Goal: Task Accomplishment & Management: Manage account settings

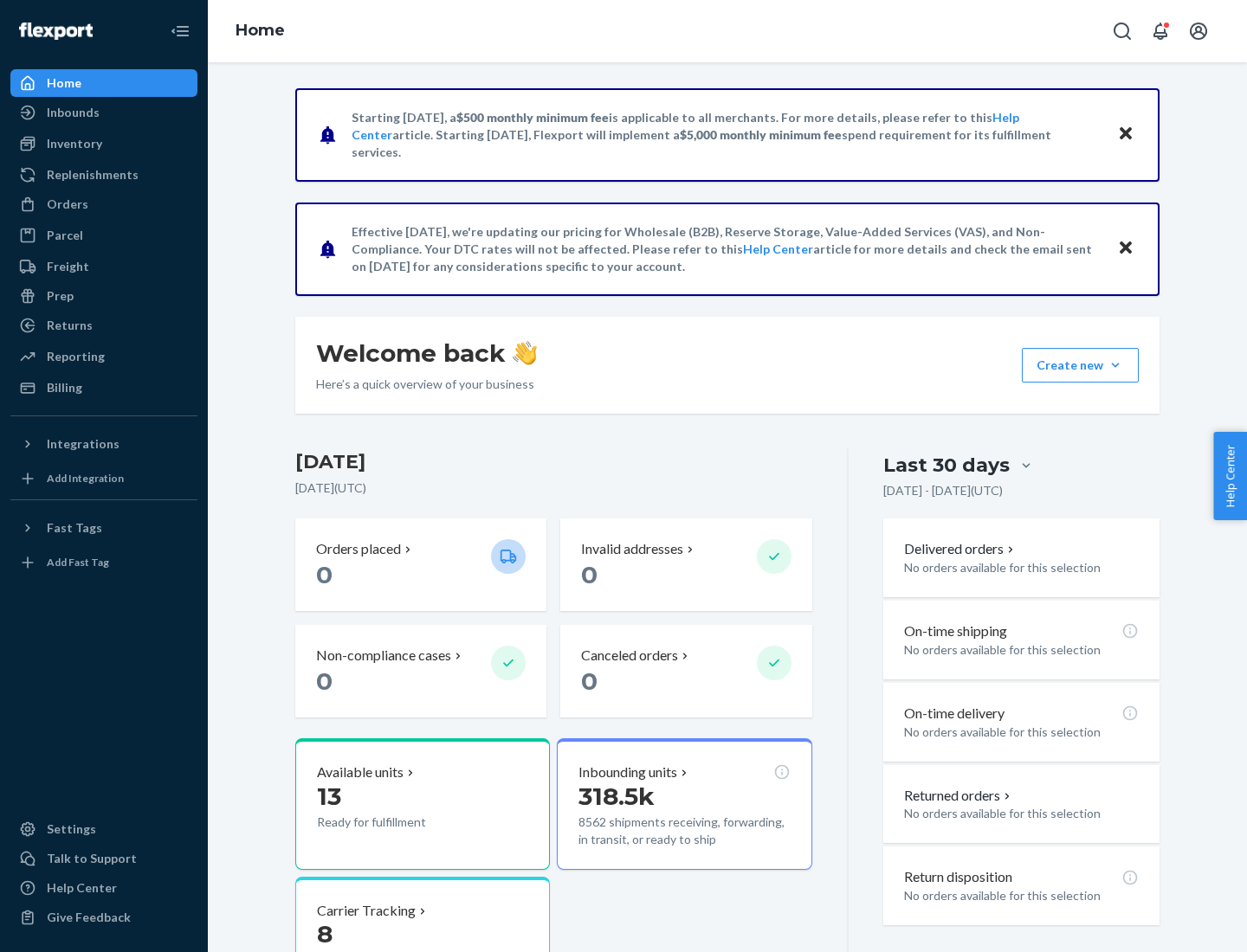
click at [1116, 366] on button "Create new Create new inbound Create new order Create new product" at bounding box center [1081, 366] width 117 height 35
click at [104, 113] on div "Inbounds" at bounding box center [103, 112] width 184 height 24
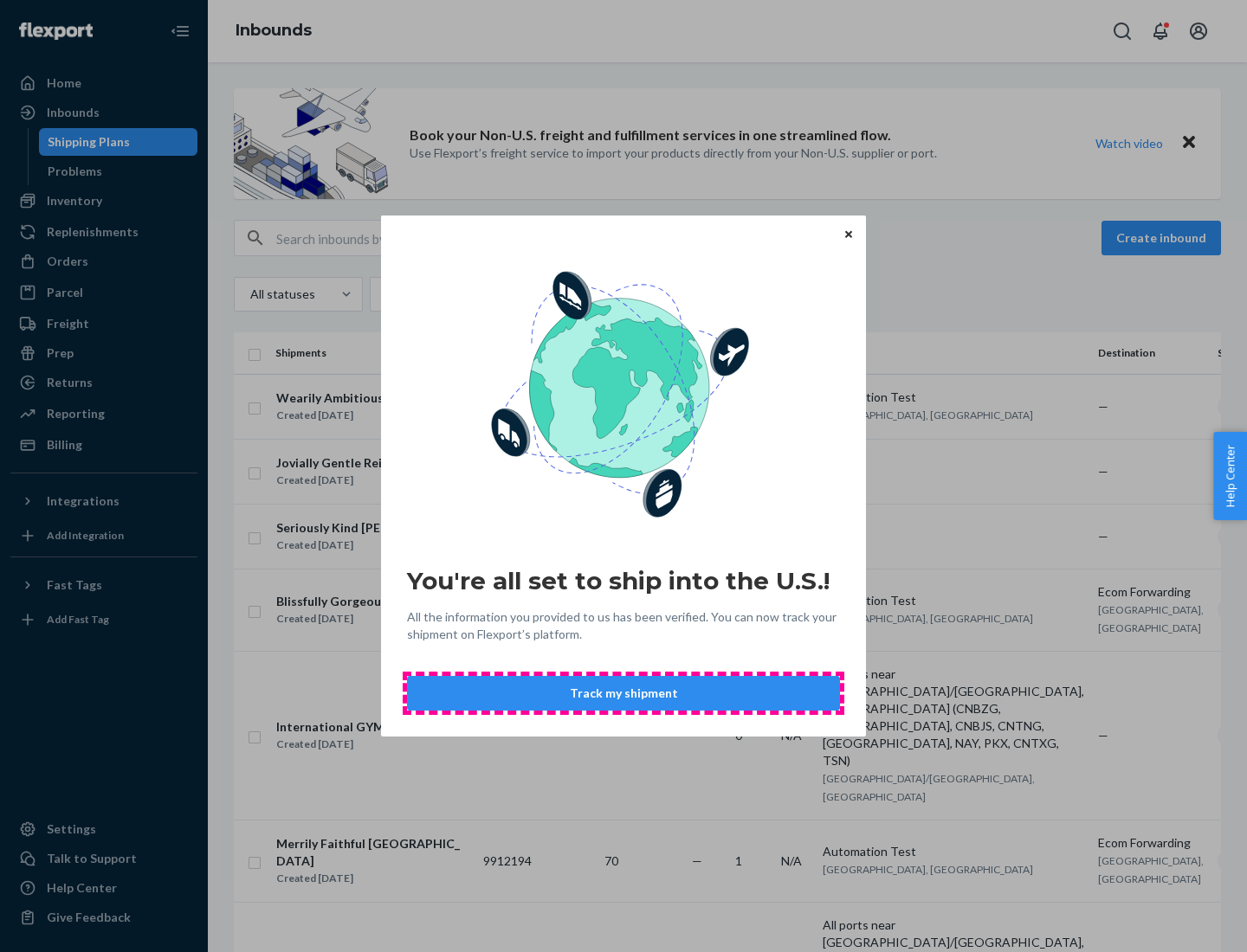
click at [624, 693] on button "Track my shipment" at bounding box center [624, 693] width 433 height 35
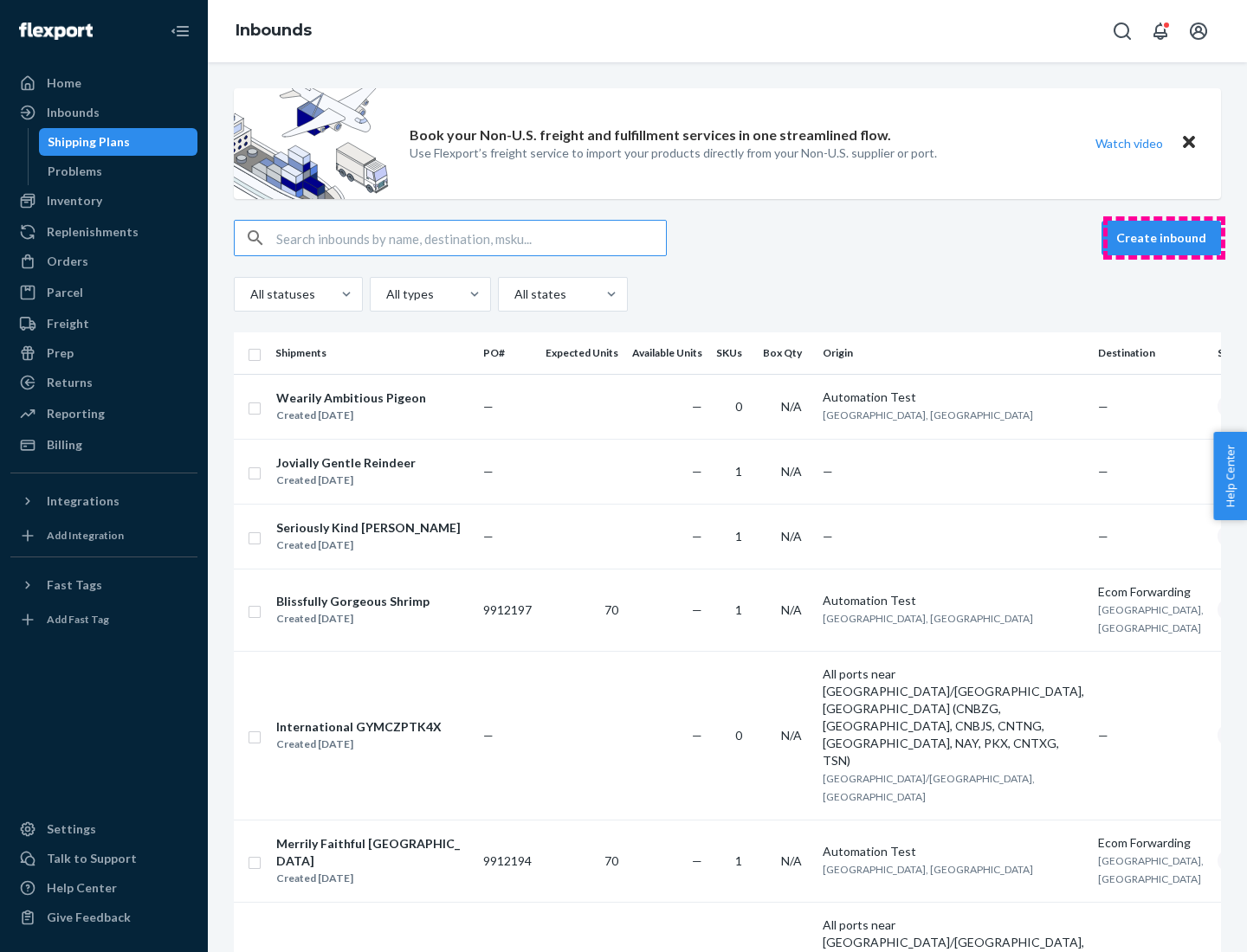
click at [1164, 238] on button "Create inbound" at bounding box center [1161, 238] width 120 height 35
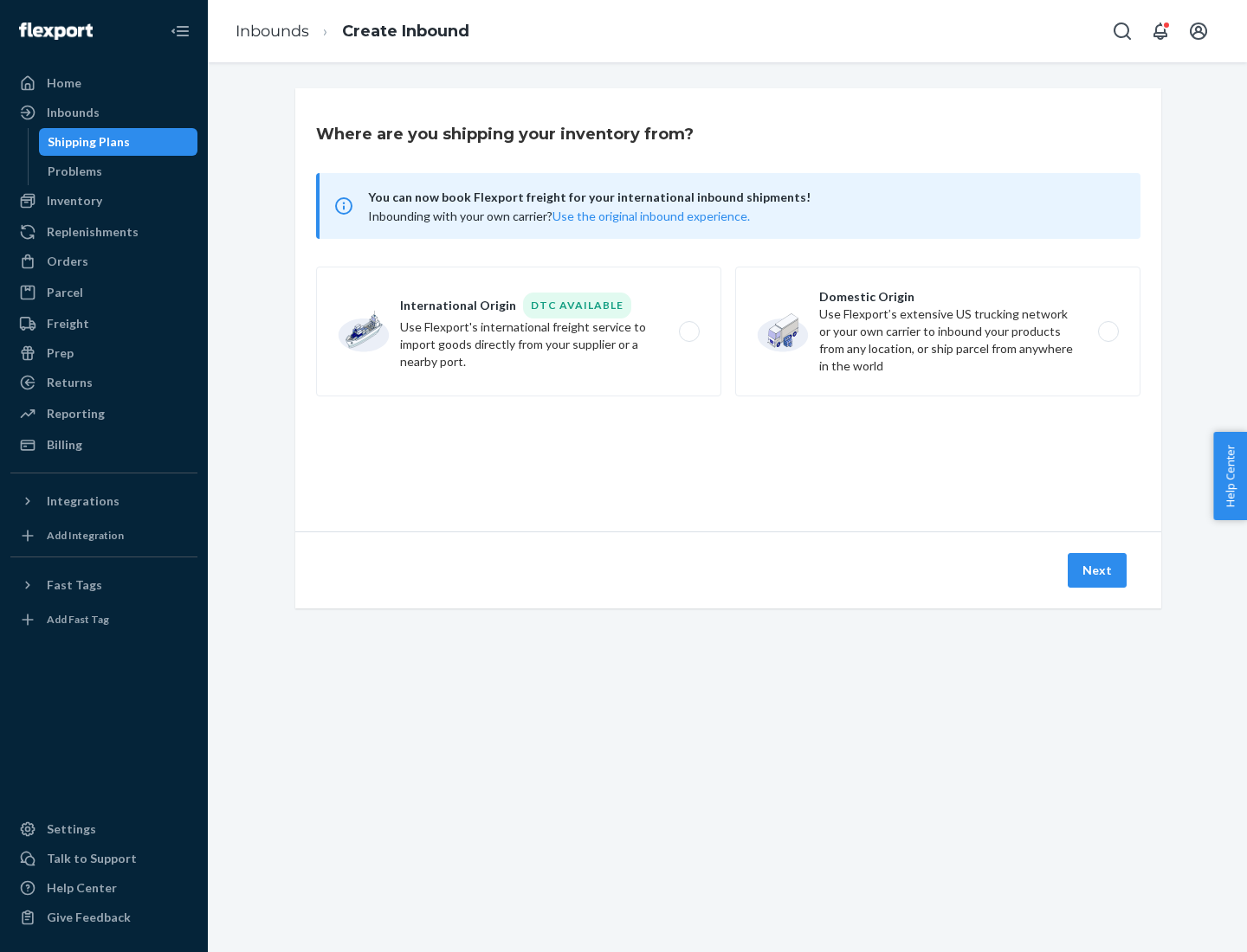
click at [518, 332] on label "International Origin DTC Available Use Flexport's international freight service…" at bounding box center [518, 332] width 406 height 130
click at [689, 332] on input "International Origin DTC Available Use Flexport's international freight service…" at bounding box center [695, 333] width 12 height 12
radio input "true"
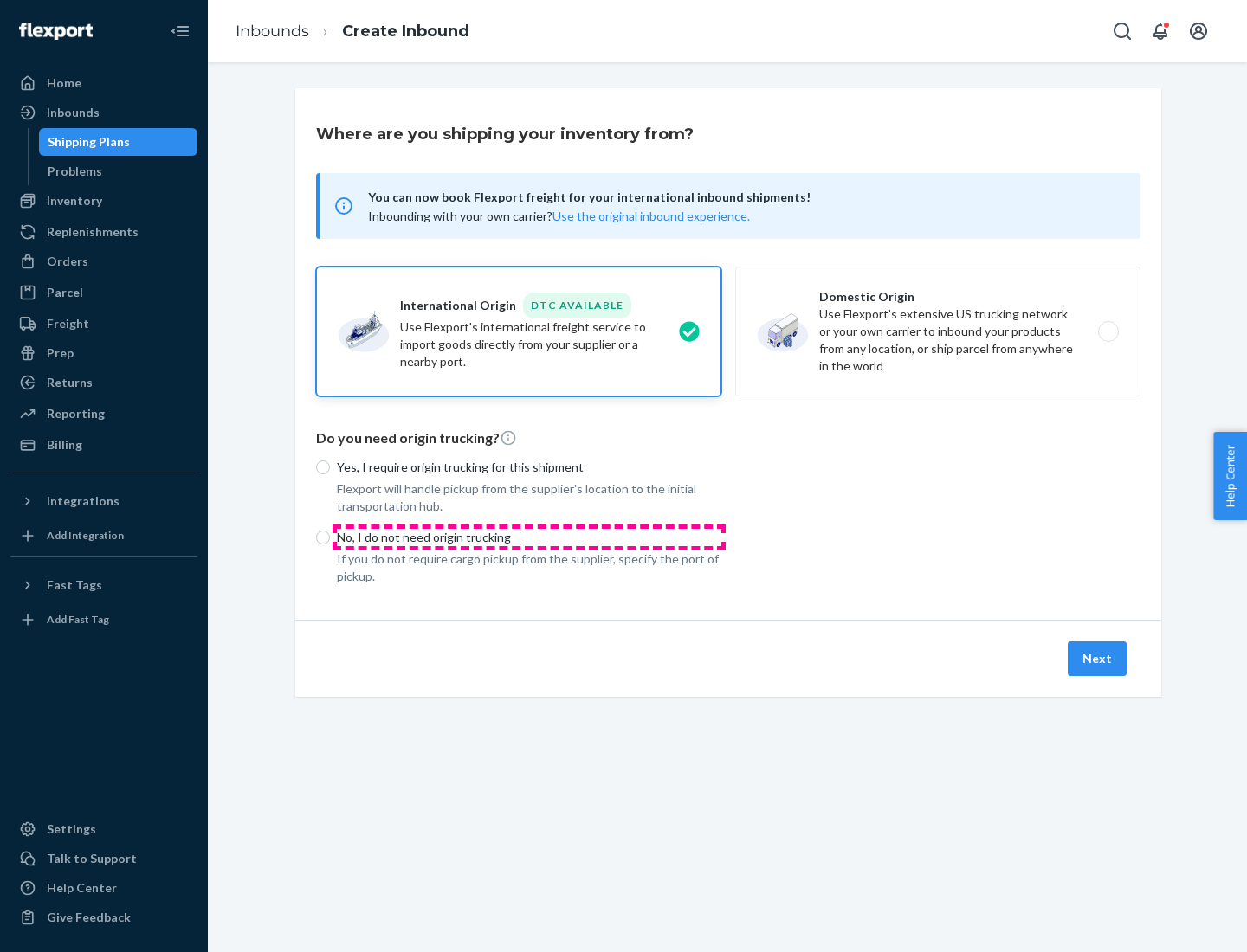
click at [529, 537] on p "No, I do not need origin trucking" at bounding box center [528, 538] width 384 height 18
click at [330, 537] on input "No, I do not need origin trucking" at bounding box center [323, 538] width 14 height 14
radio input "true"
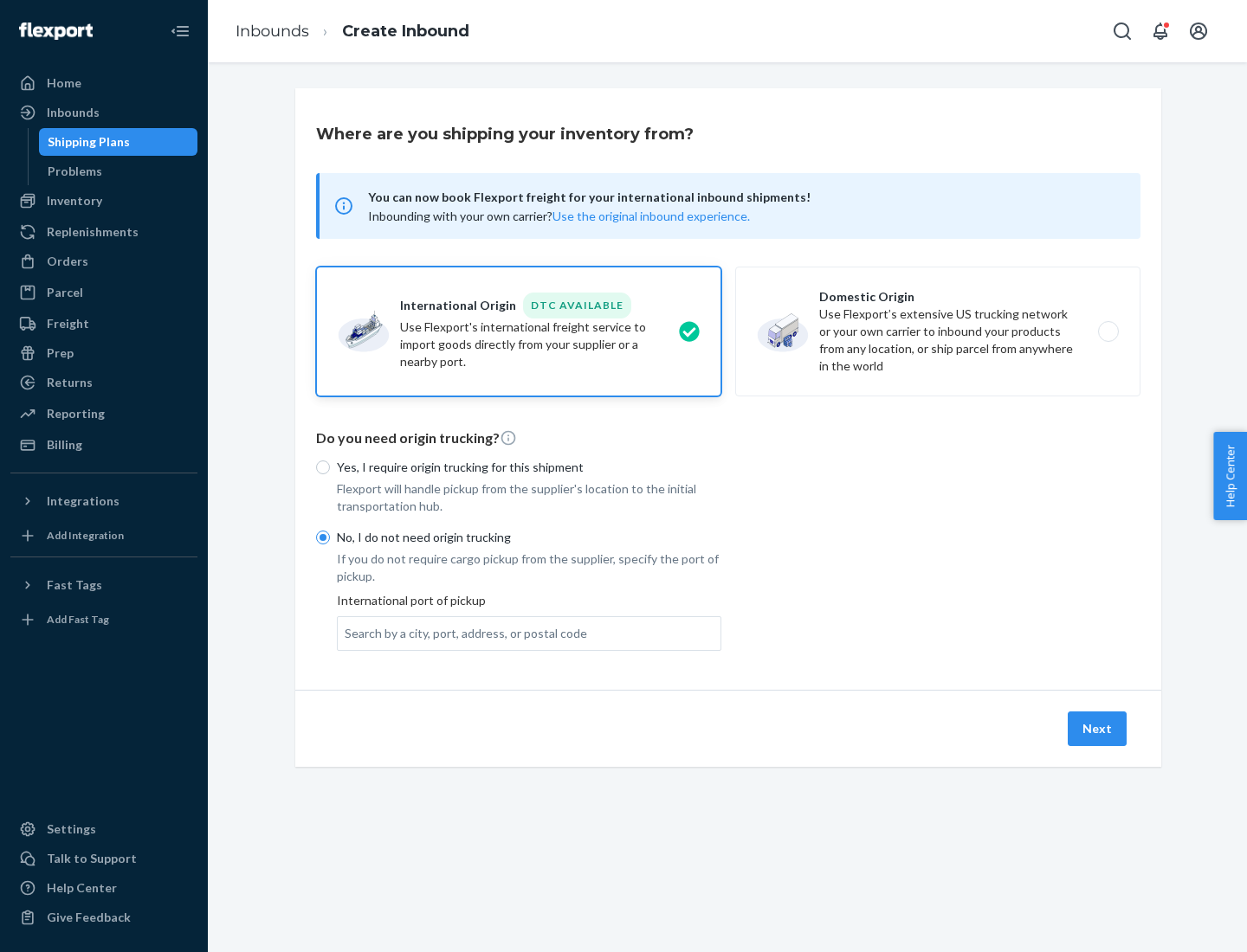
click at [462, 633] on div "Search by a city, port, address, or postal code" at bounding box center [465, 634] width 242 height 18
click at [346, 633] on input "Search by a city, port, address, or postal code" at bounding box center [345, 634] width 2 height 18
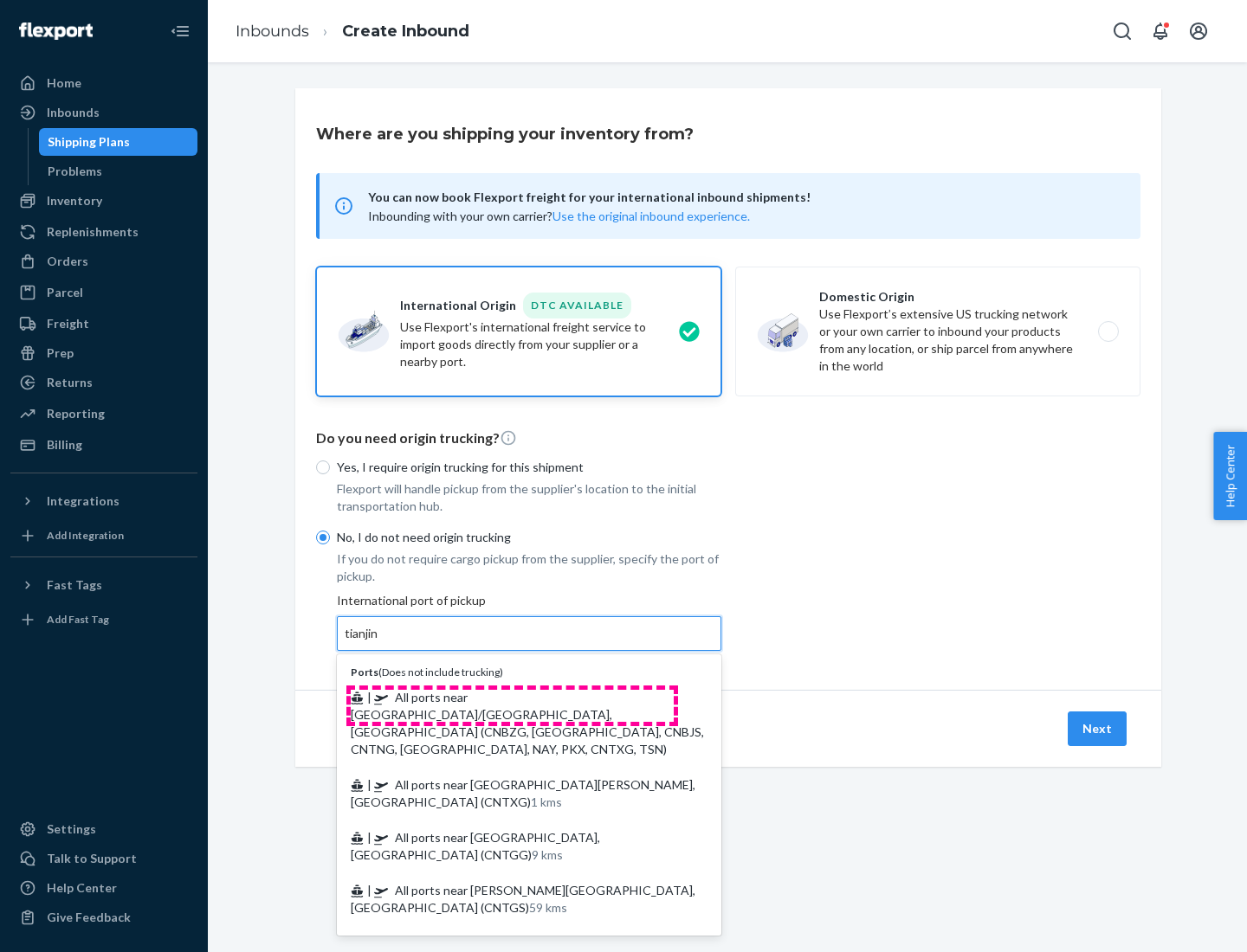
click at [512, 697] on span "| All ports near [GEOGRAPHIC_DATA]/[GEOGRAPHIC_DATA], [GEOGRAPHIC_DATA] (CNBZG,…" at bounding box center [527, 723] width 353 height 67
click at [380, 643] on input "tianjin" at bounding box center [362, 634] width 36 height 18
type input "All ports near [GEOGRAPHIC_DATA]/[GEOGRAPHIC_DATA], [GEOGRAPHIC_DATA] (CNBZG, […"
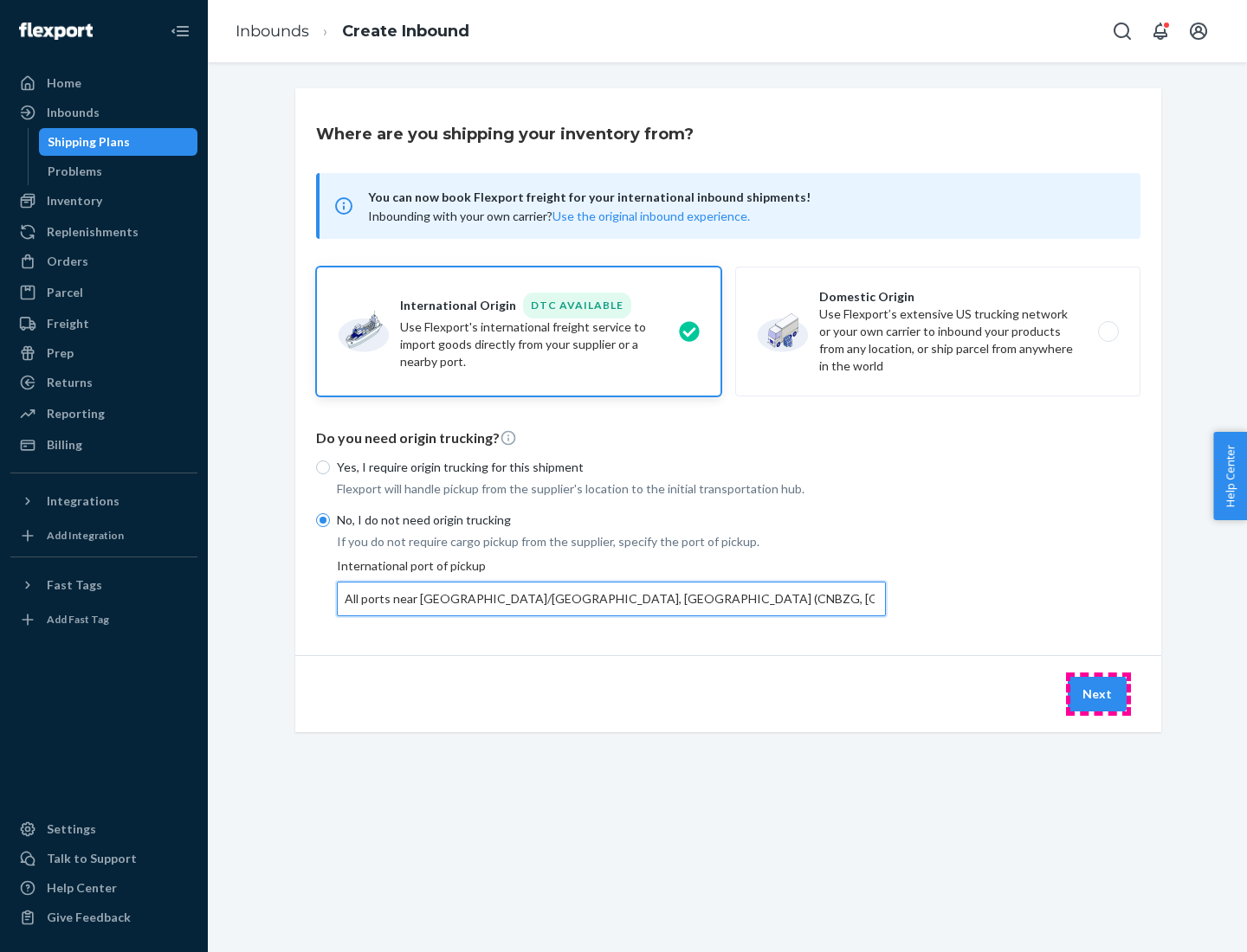
click at [1098, 693] on button "Next" at bounding box center [1097, 694] width 59 height 35
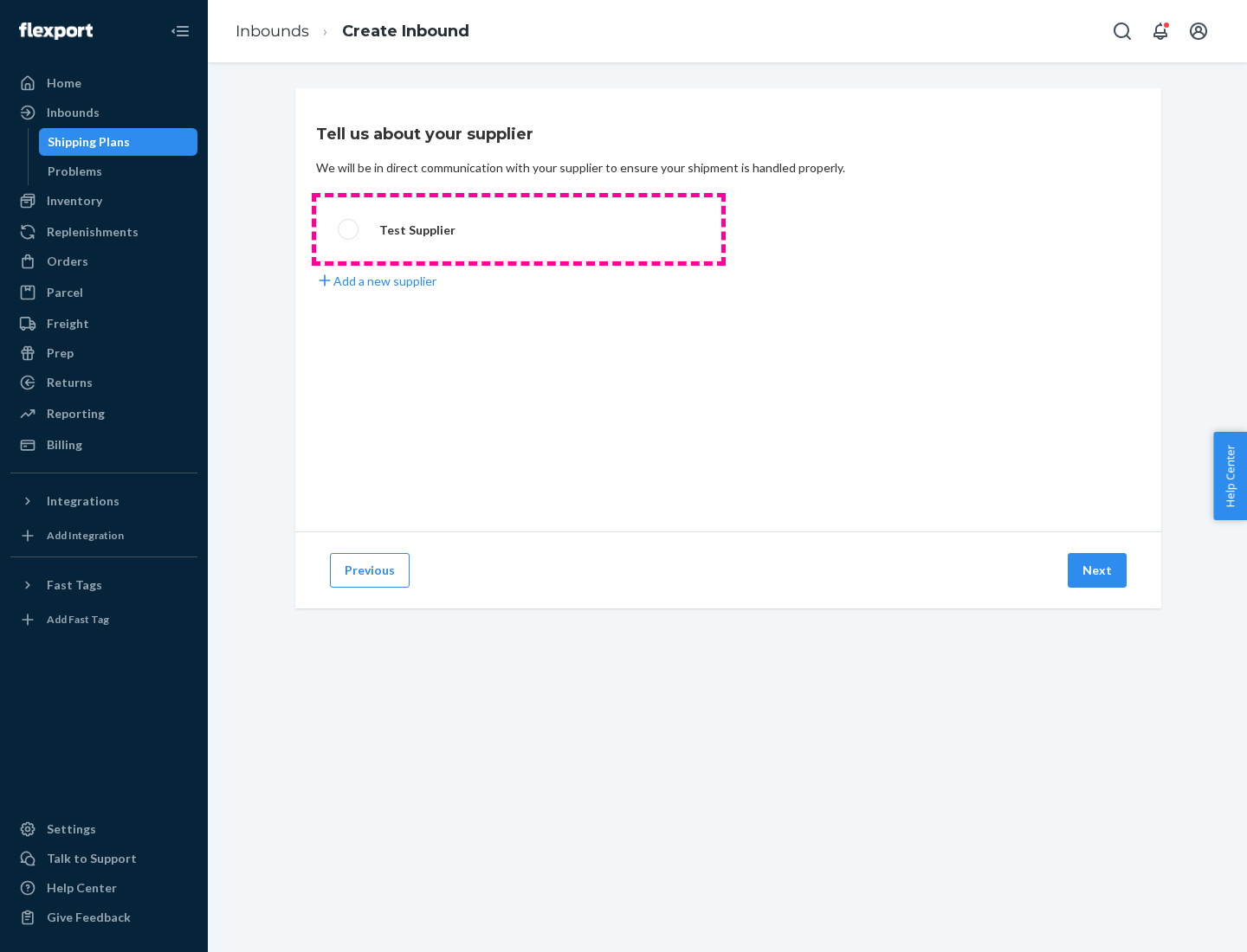
click at [518, 229] on label "Test Supplier" at bounding box center [518, 229] width 406 height 64
click at [349, 229] on input "Test Supplier" at bounding box center [343, 230] width 12 height 12
radio input "true"
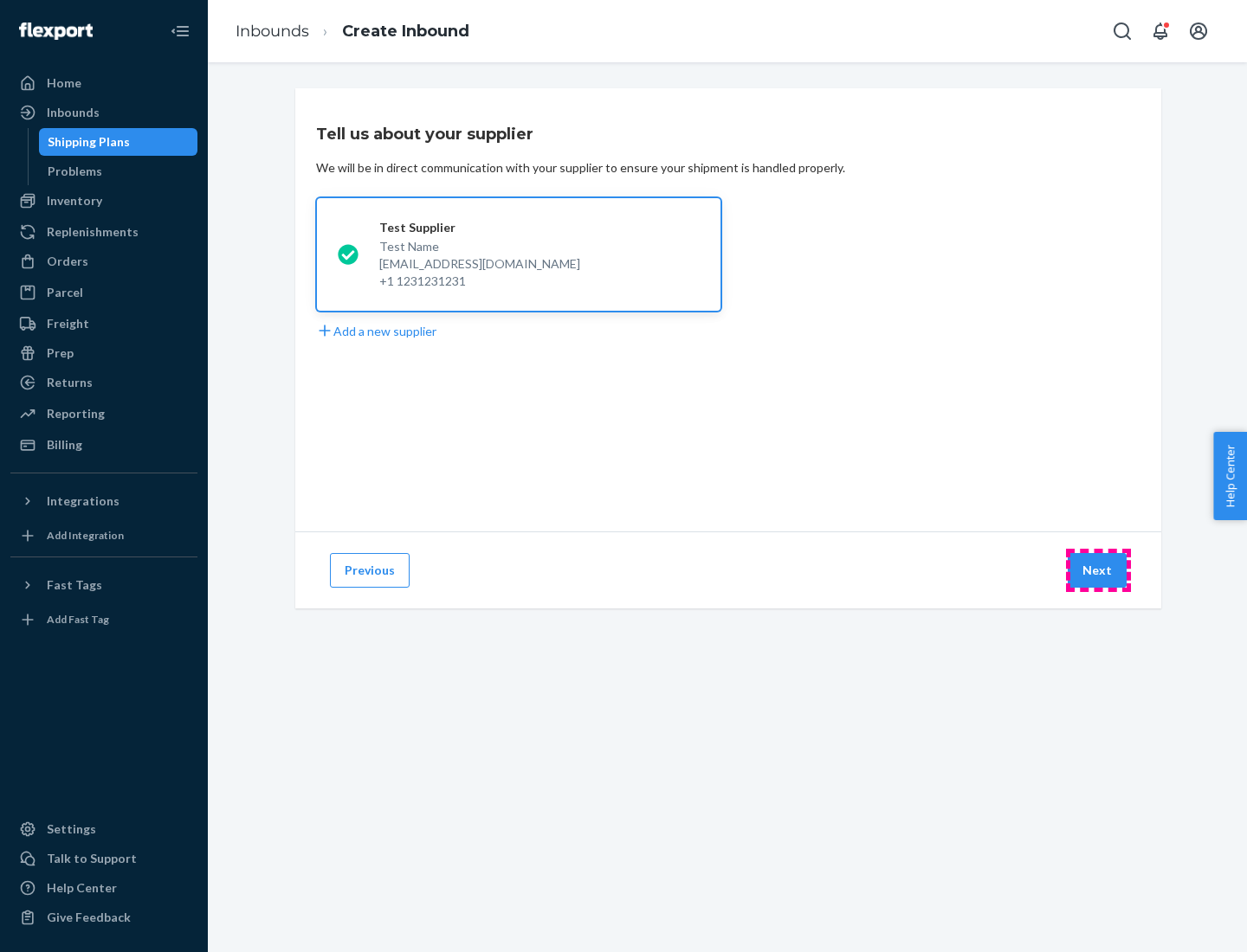
click at [1098, 571] on button "Next" at bounding box center [1097, 571] width 59 height 35
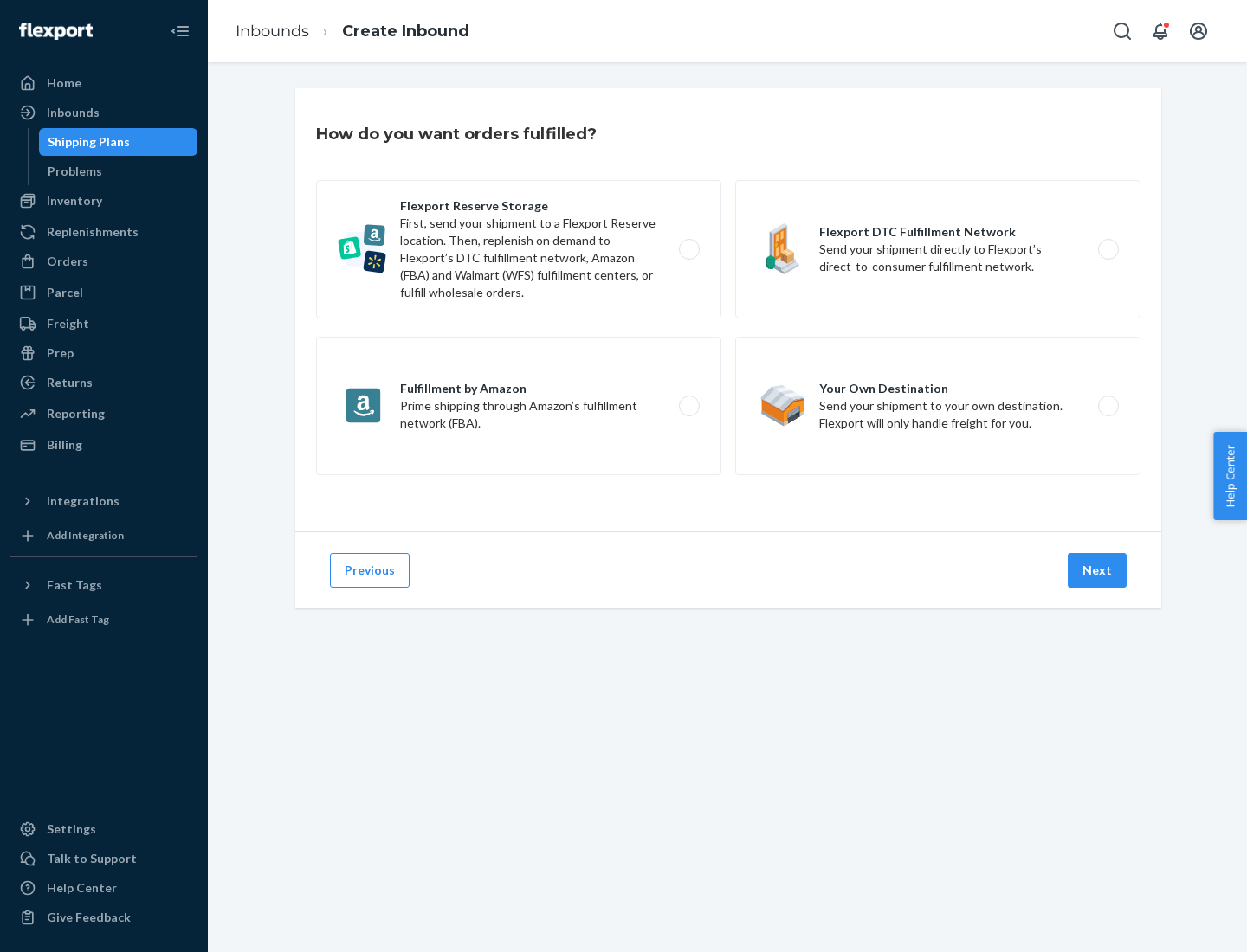
click at [518, 249] on label "Flexport Reserve Storage First, send your shipment to a Flexport Reserve locati…" at bounding box center [518, 249] width 406 height 138
click at [689, 249] on input "Flexport Reserve Storage First, send your shipment to a Flexport Reserve locati…" at bounding box center [695, 250] width 12 height 12
radio input "true"
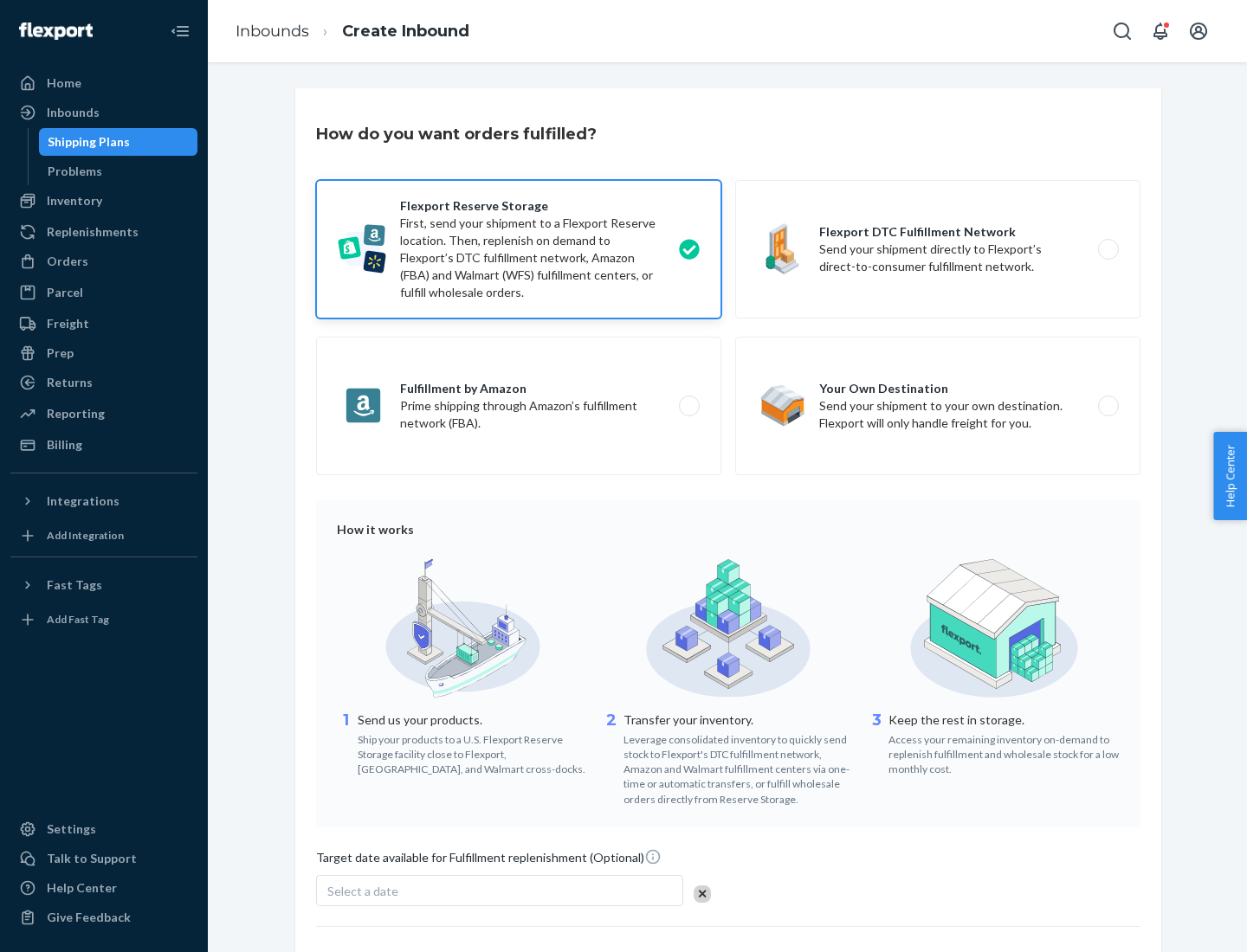
scroll to position [142, 0]
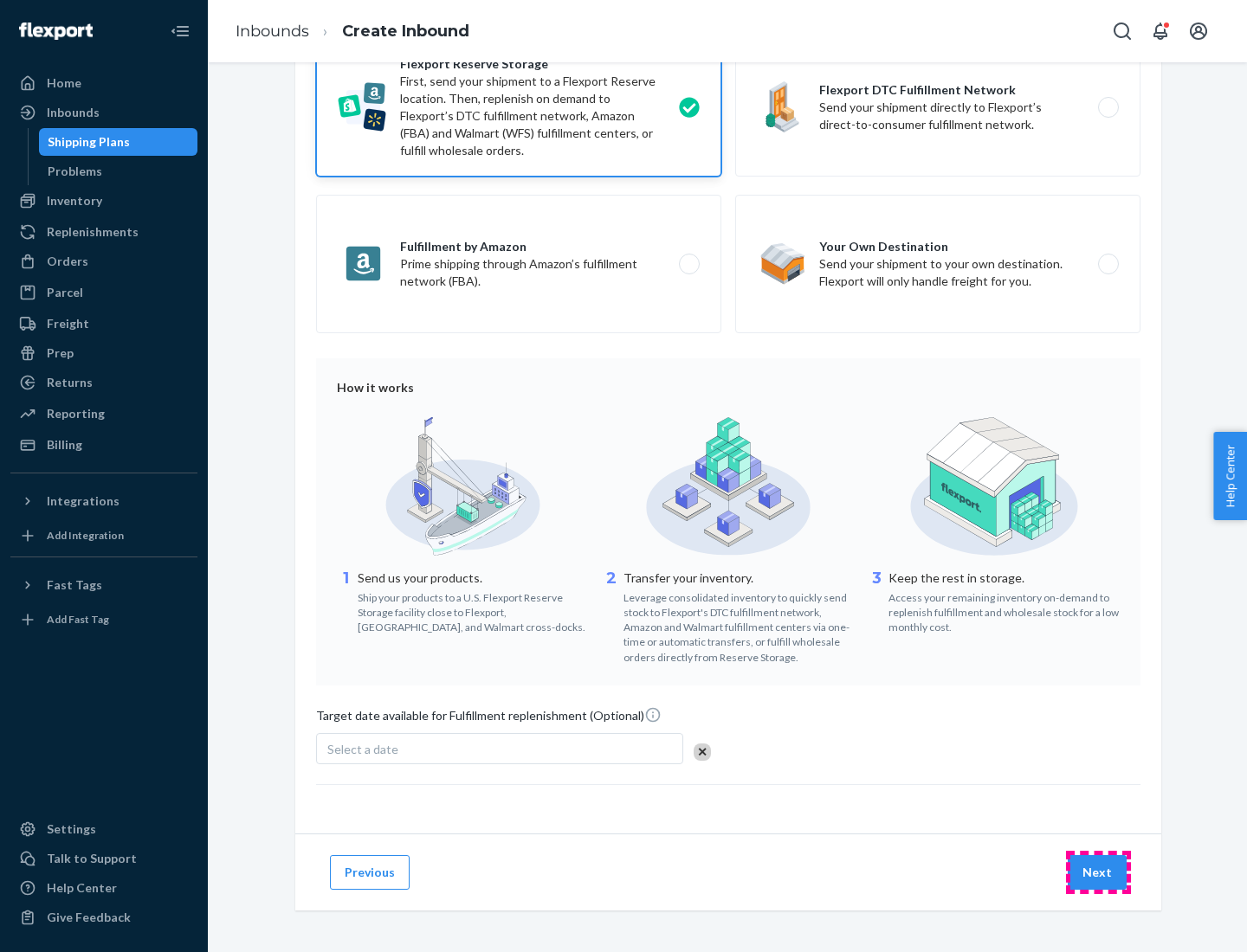
click at [1098, 872] on button "Next" at bounding box center [1097, 873] width 59 height 35
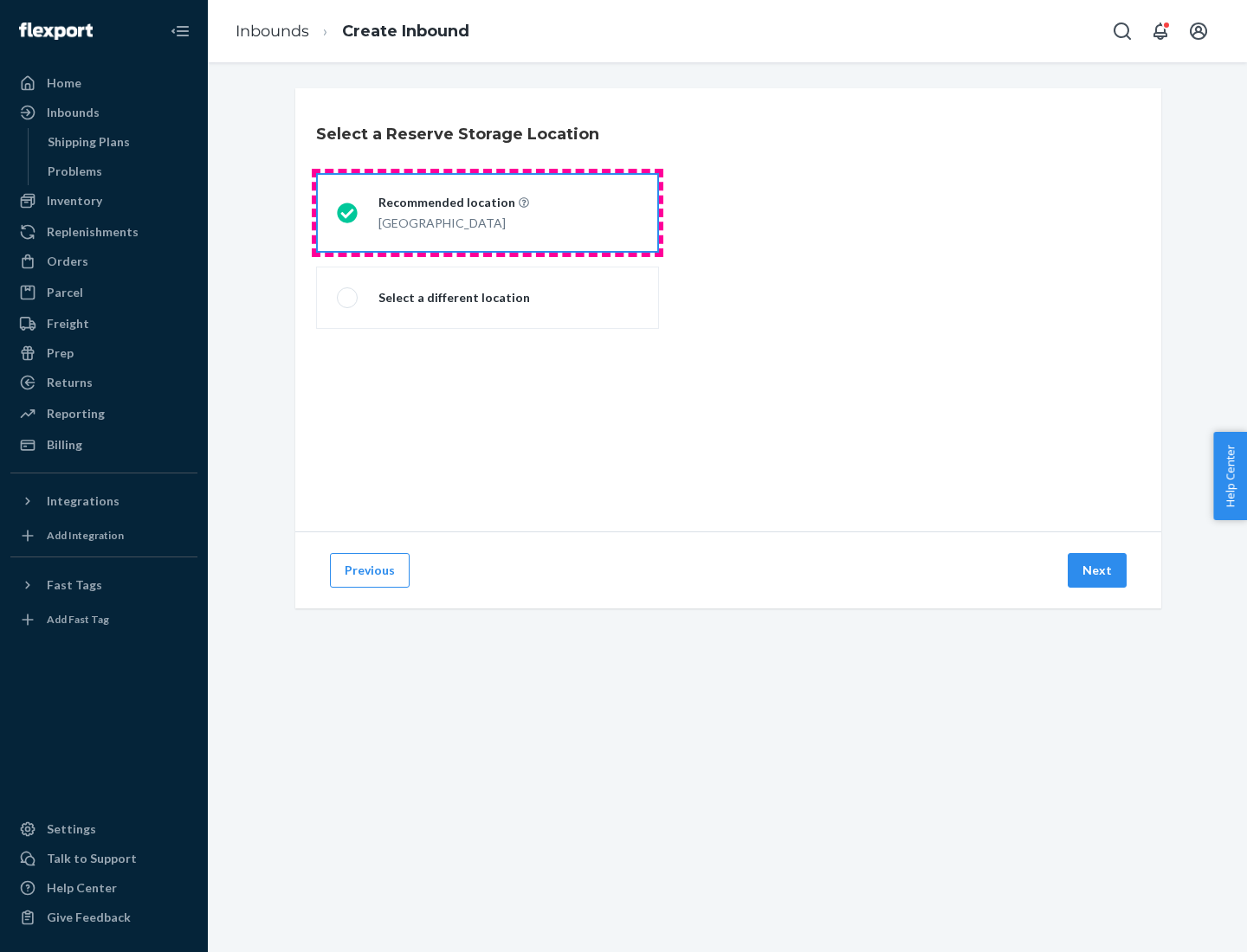
click at [487, 213] on div "[GEOGRAPHIC_DATA]" at bounding box center [453, 221] width 151 height 20
click at [348, 213] on input "Recommended location [GEOGRAPHIC_DATA]" at bounding box center [342, 214] width 12 height 12
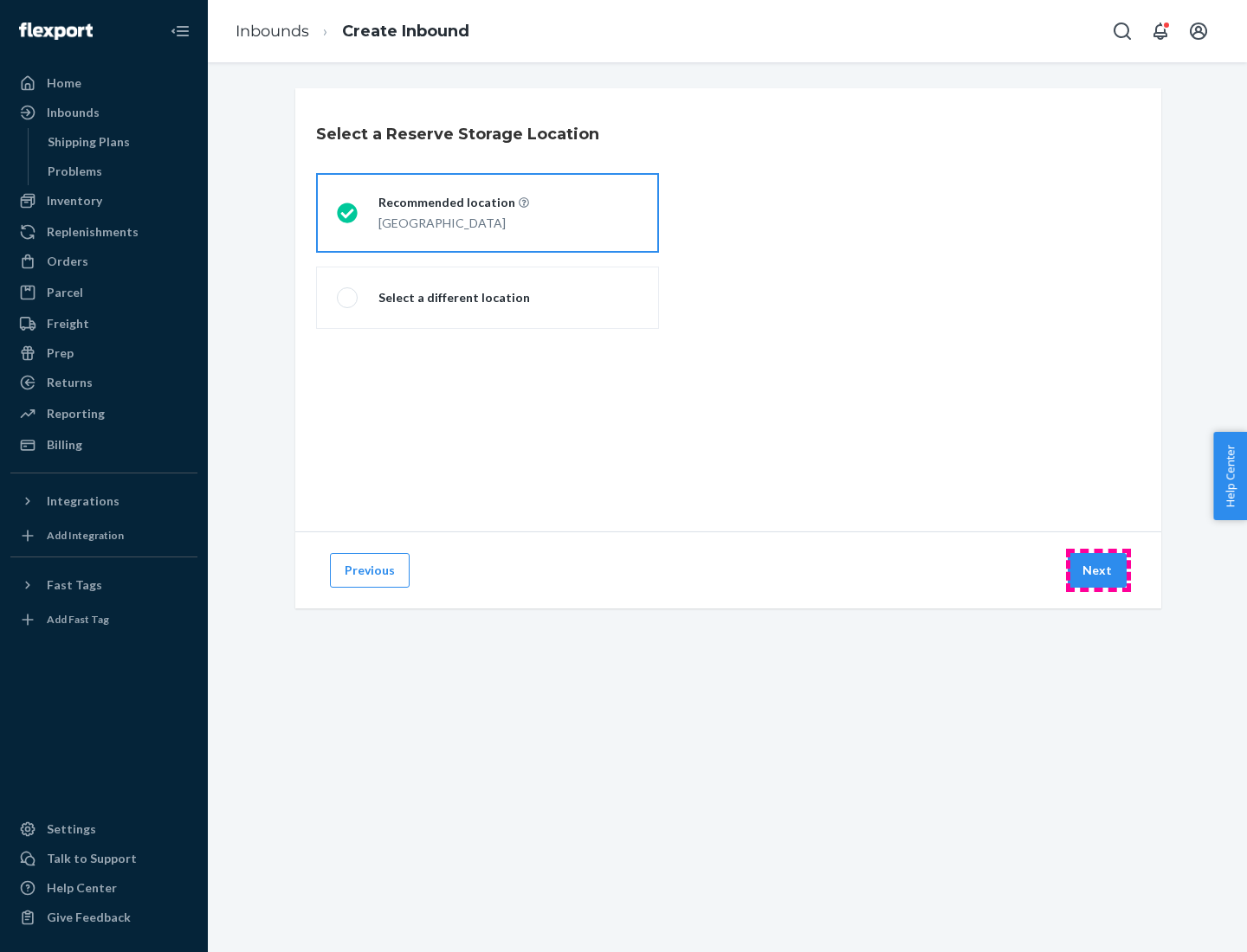
click at [1098, 571] on button "Next" at bounding box center [1097, 571] width 59 height 35
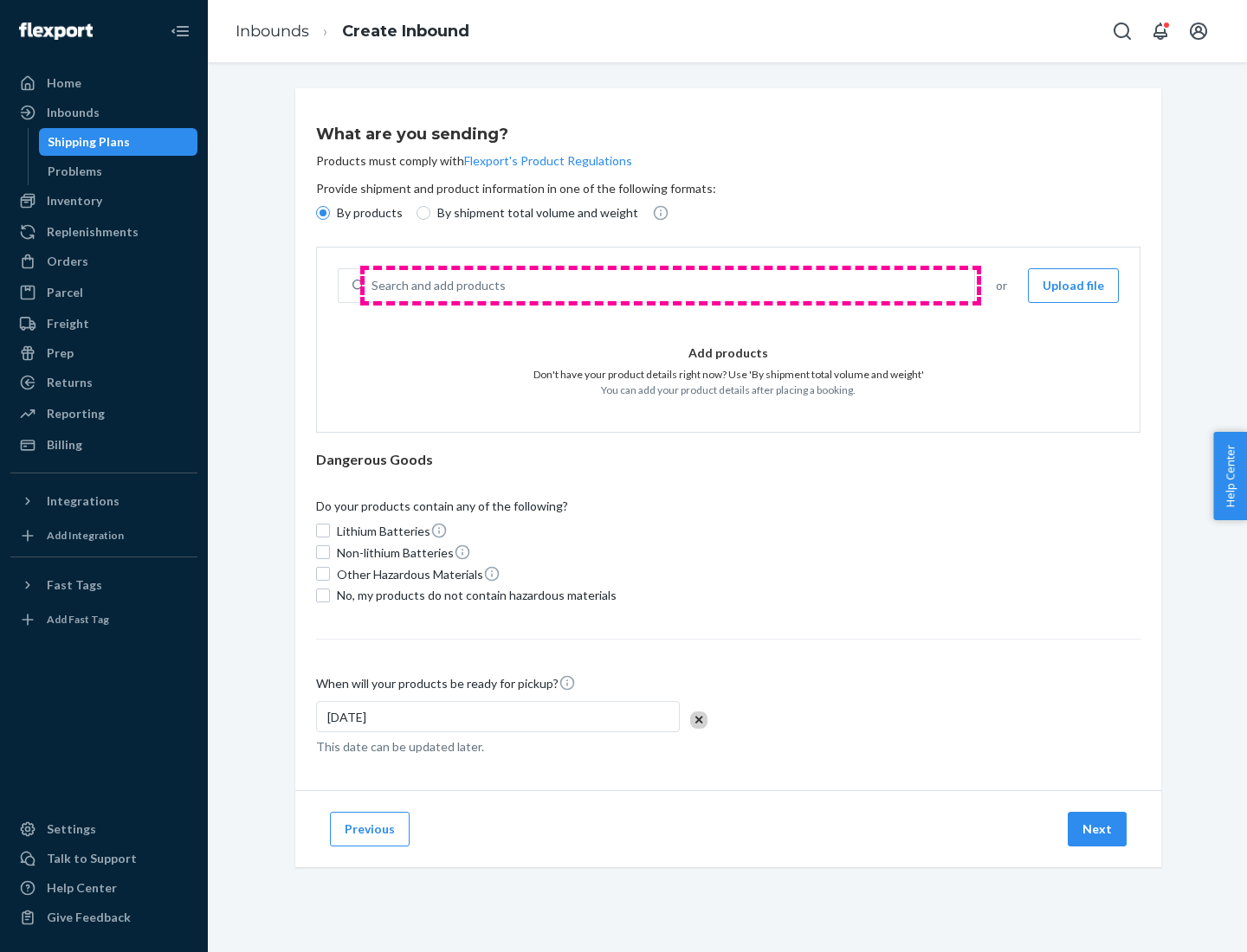
click at [670, 286] on div "Search and add products" at bounding box center [669, 286] width 610 height 31
click at [374, 286] on input "Search and add products" at bounding box center [373, 286] width 2 height 18
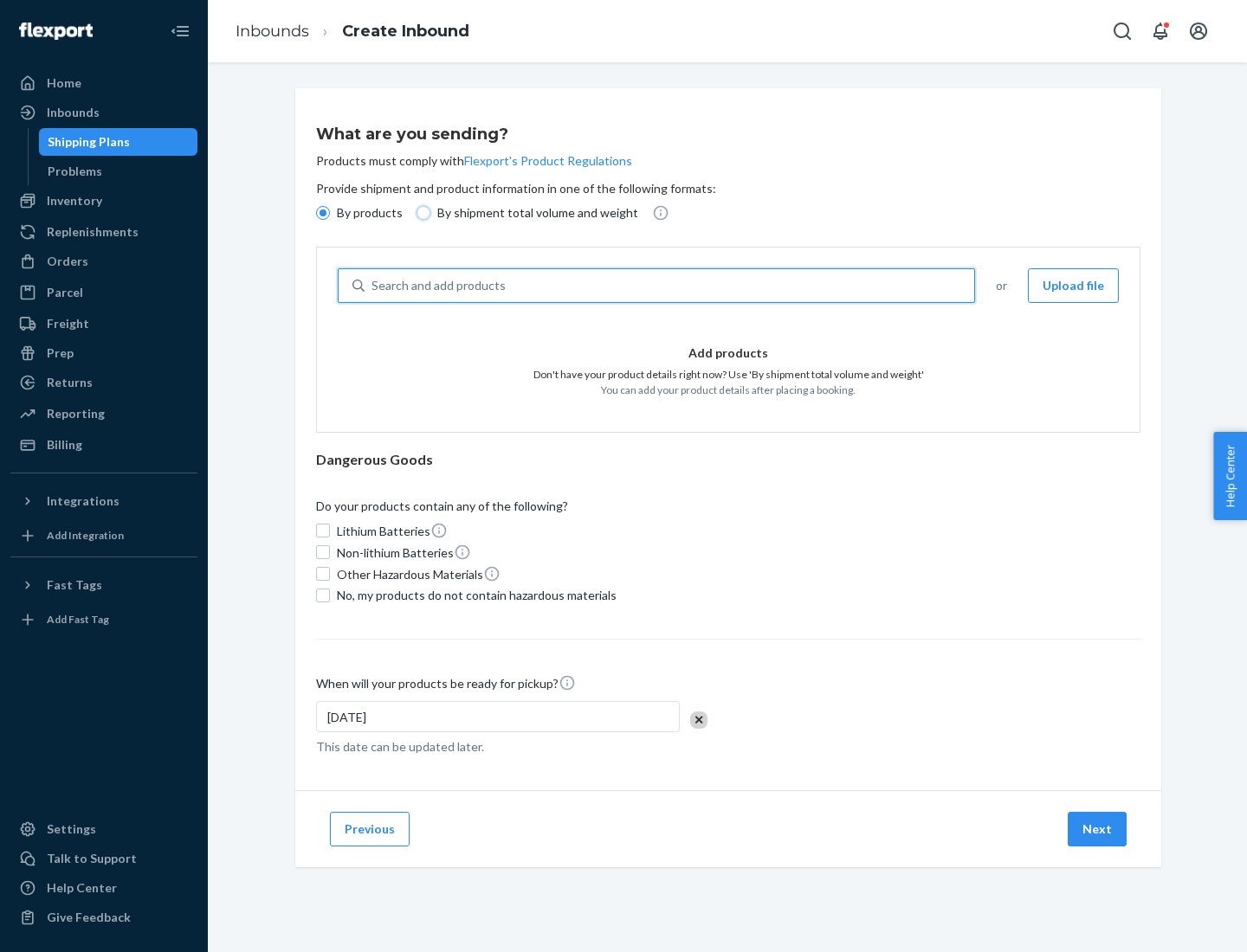
click at [421, 213] on input "By shipment total volume and weight" at bounding box center [423, 213] width 14 height 14
radio input "true"
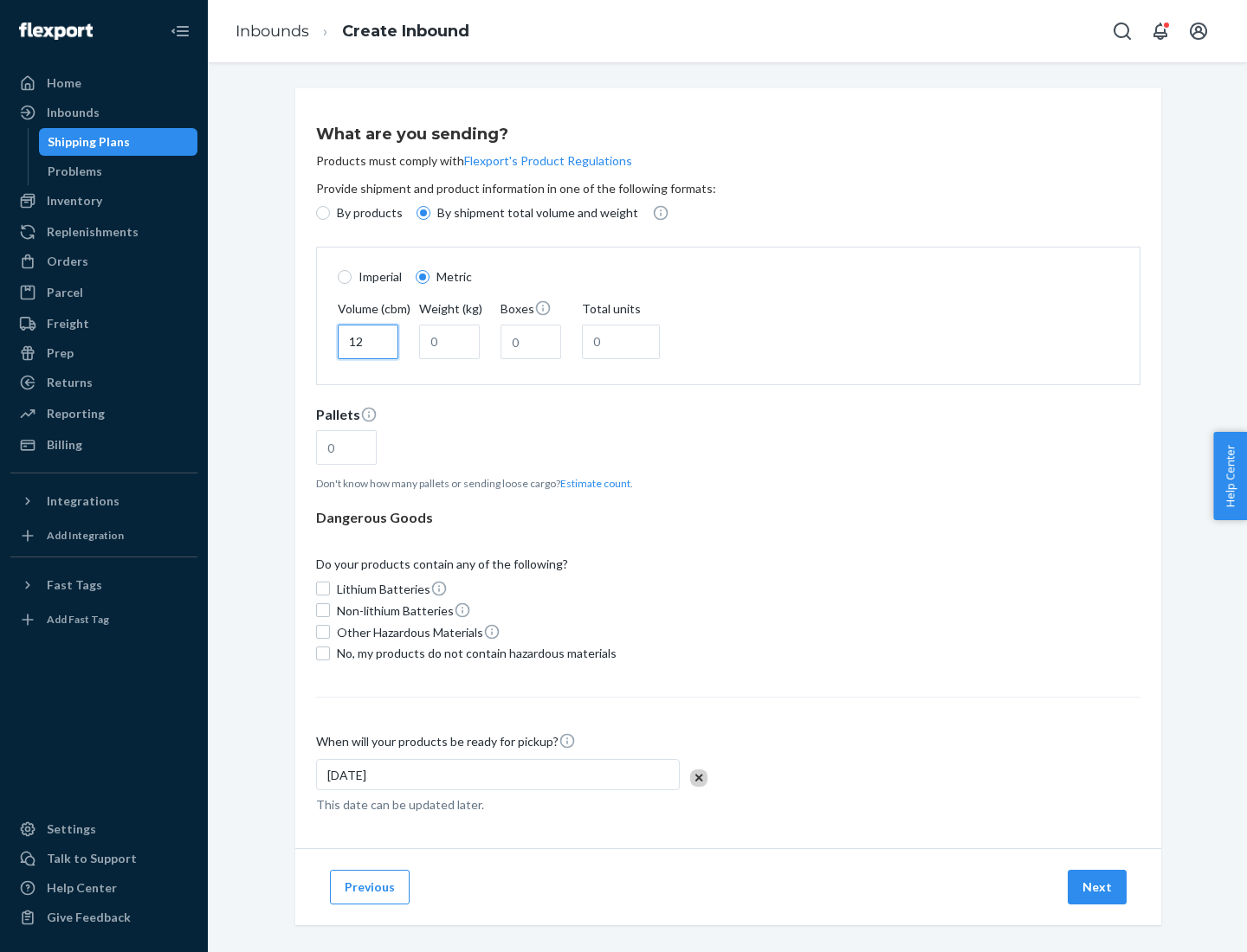
type input "12"
type input "22"
type input "222"
type input "121"
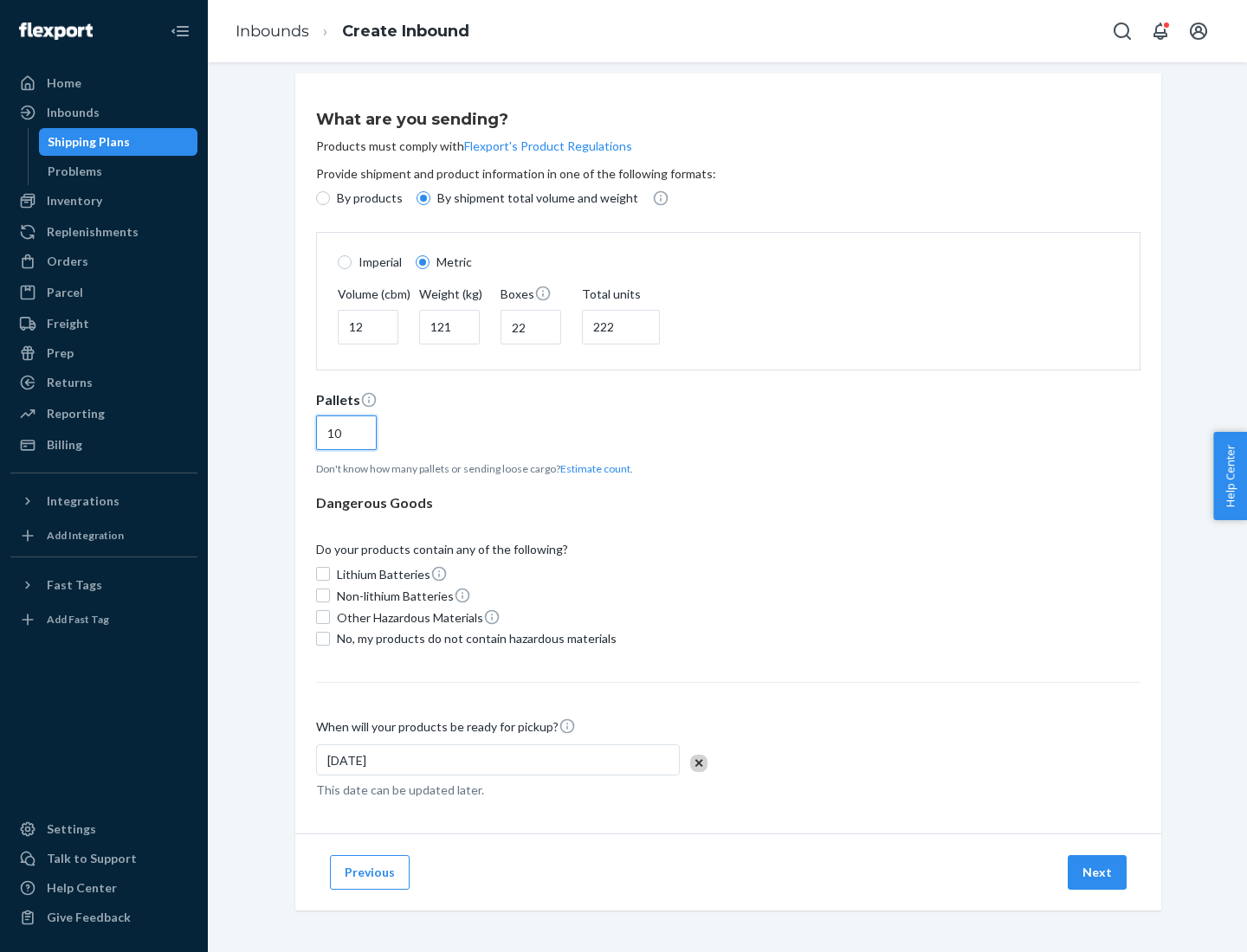
type input "10"
click at [474, 638] on span "No, my products do not contain hazardous materials" at bounding box center [477, 639] width 280 height 18
click at [330, 638] on input "No, my products do not contain hazardous materials" at bounding box center [323, 639] width 14 height 14
checkbox input "true"
click at [1098, 872] on button "Next" at bounding box center [1097, 873] width 59 height 35
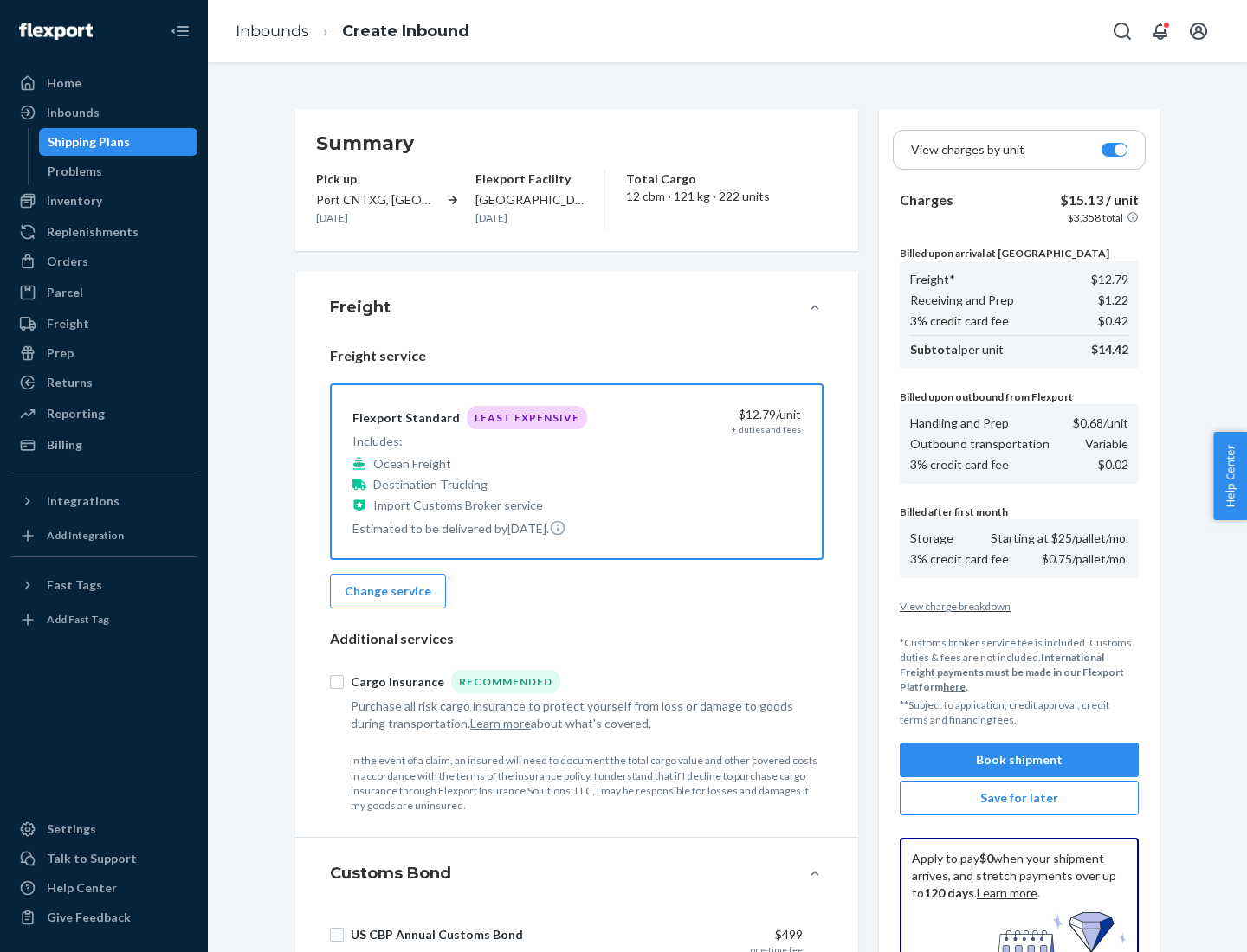
scroll to position [253, 0]
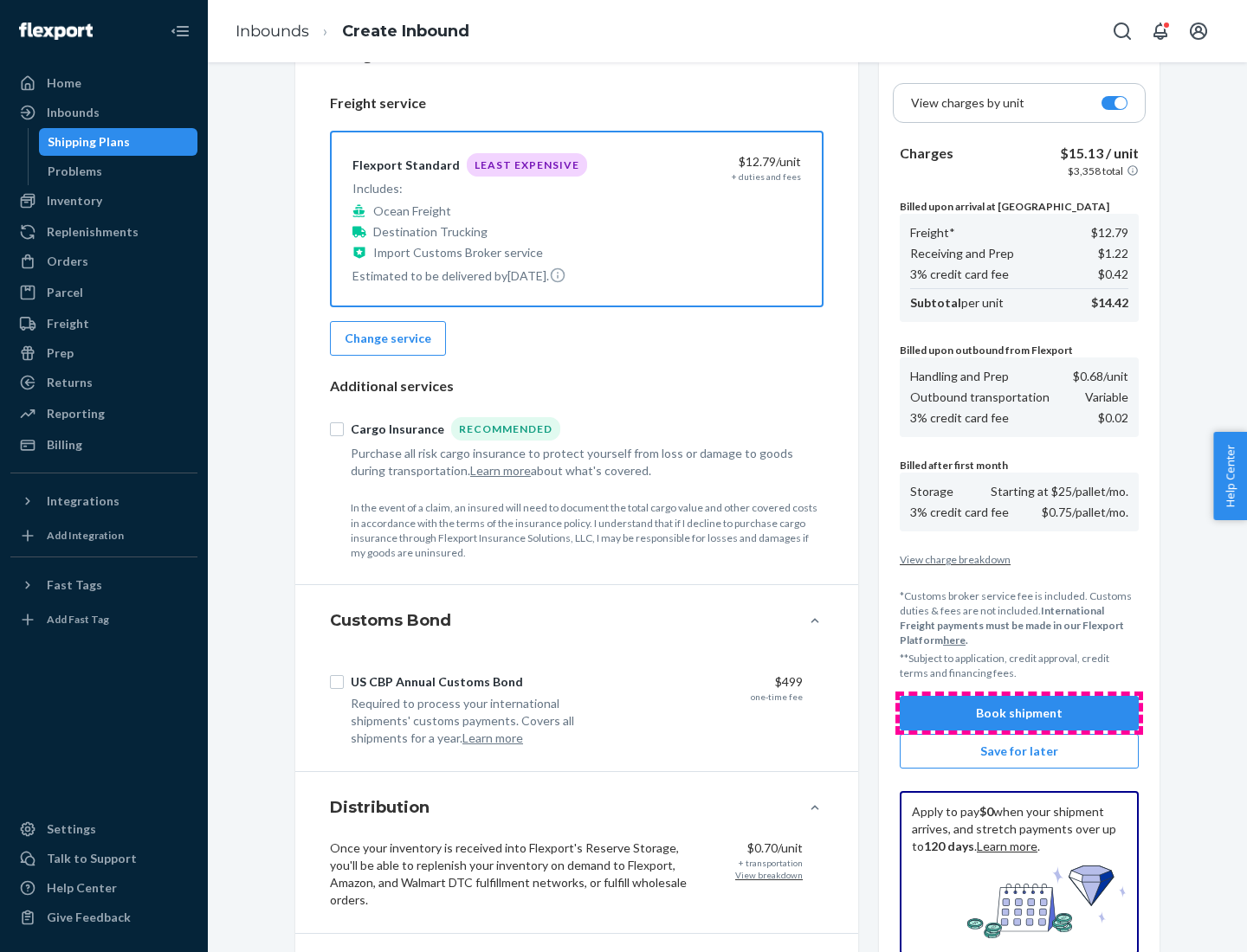
click at [1019, 714] on button "Book shipment" at bounding box center [1019, 714] width 239 height 35
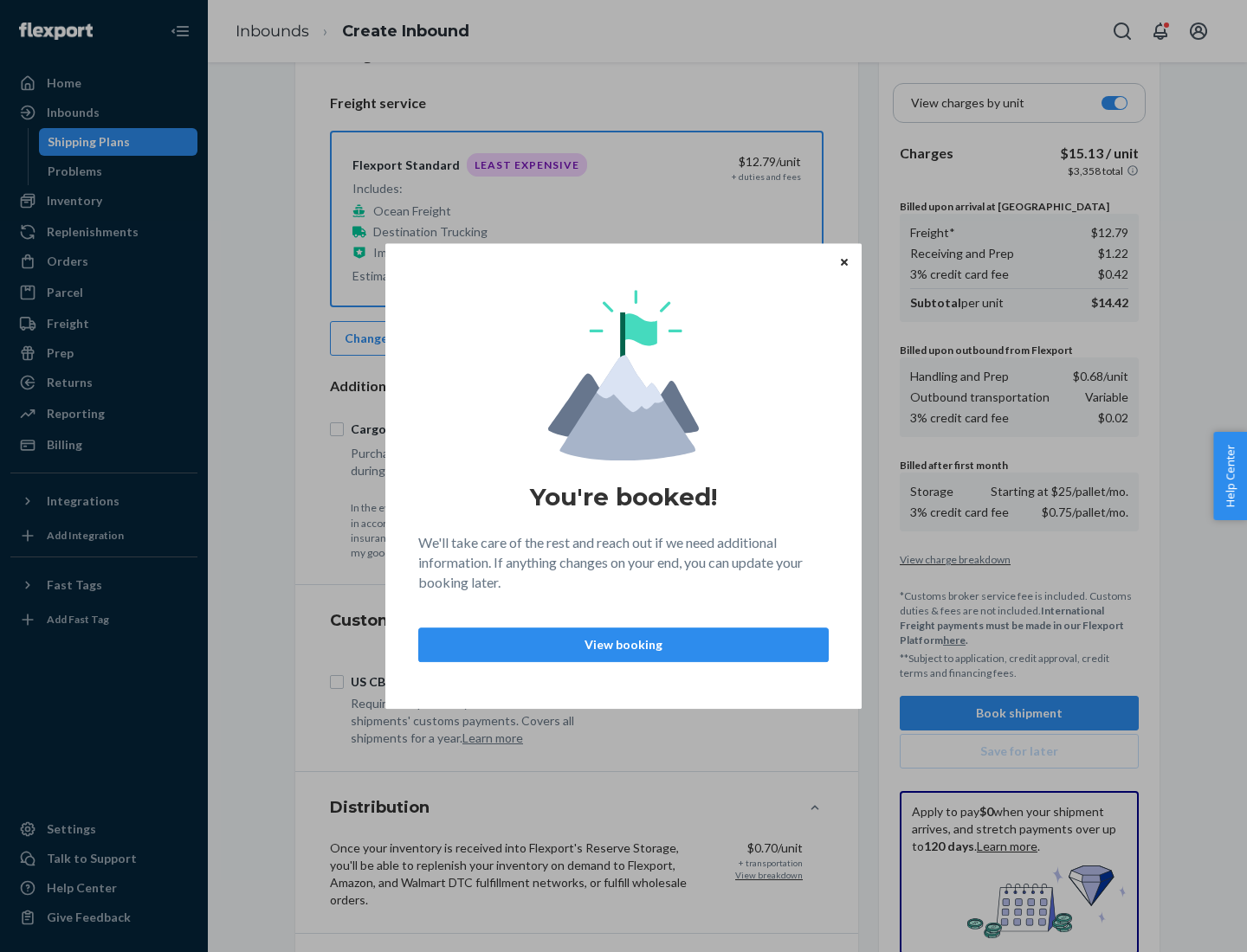
click at [624, 644] on p "View booking" at bounding box center [624, 645] width 381 height 18
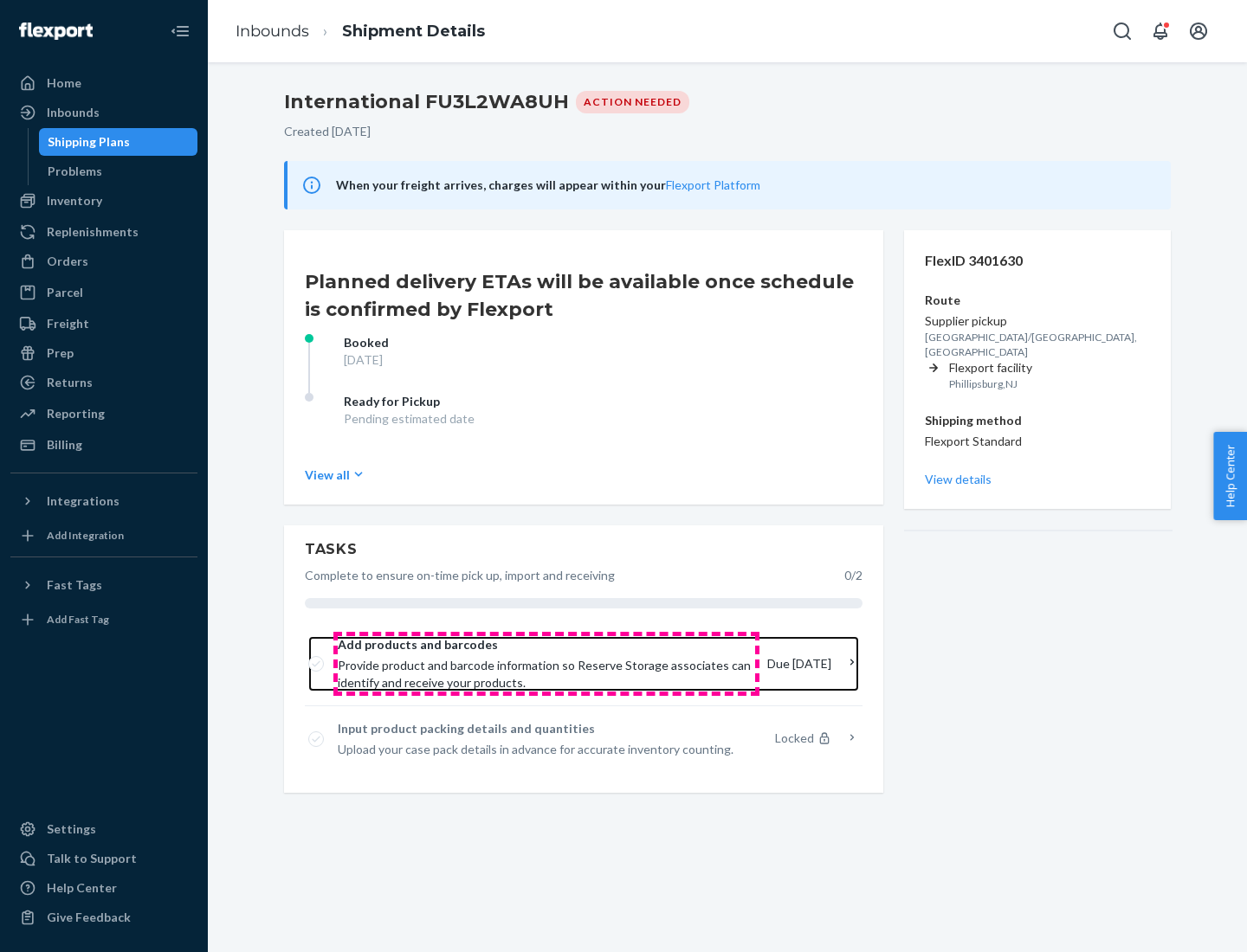
click at [547, 664] on span "Provide product and barcode information so Reserve Storage associates can ident…" at bounding box center [545, 675] width 415 height 35
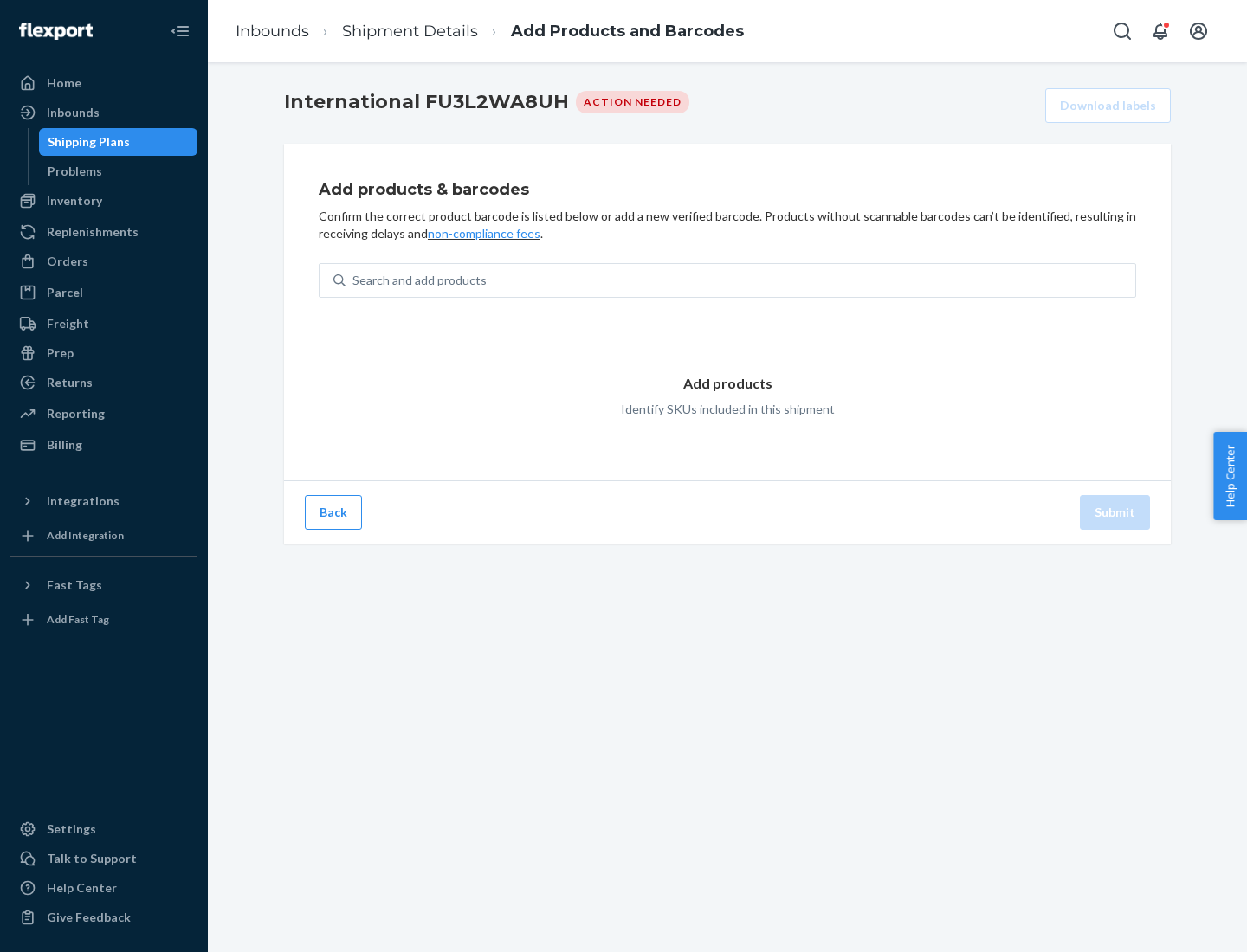
click at [740, 281] on div "Search and add products" at bounding box center [740, 280] width 790 height 31
click at [354, 281] on input "Search and add products" at bounding box center [353, 281] width 2 height 18
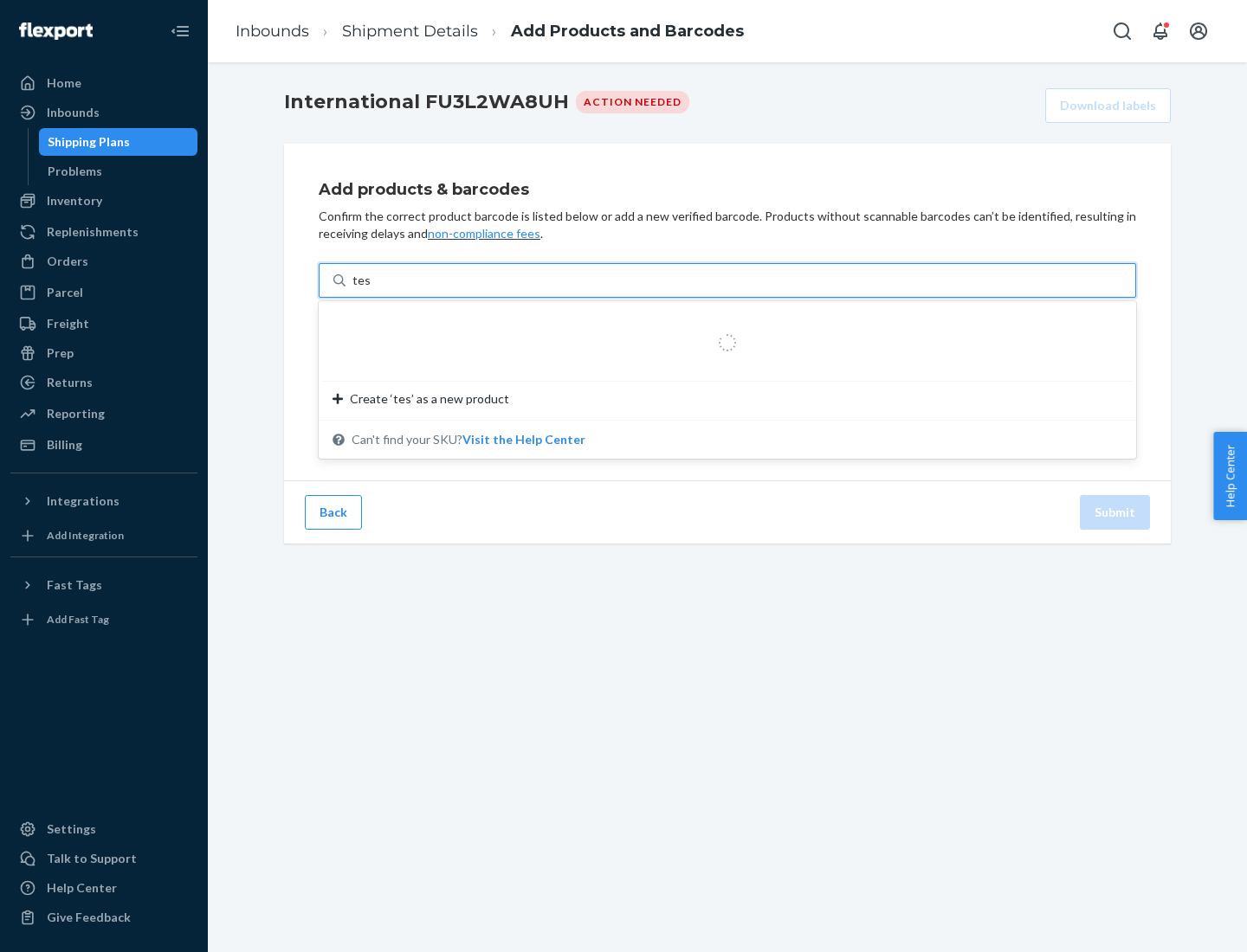
type input "test"
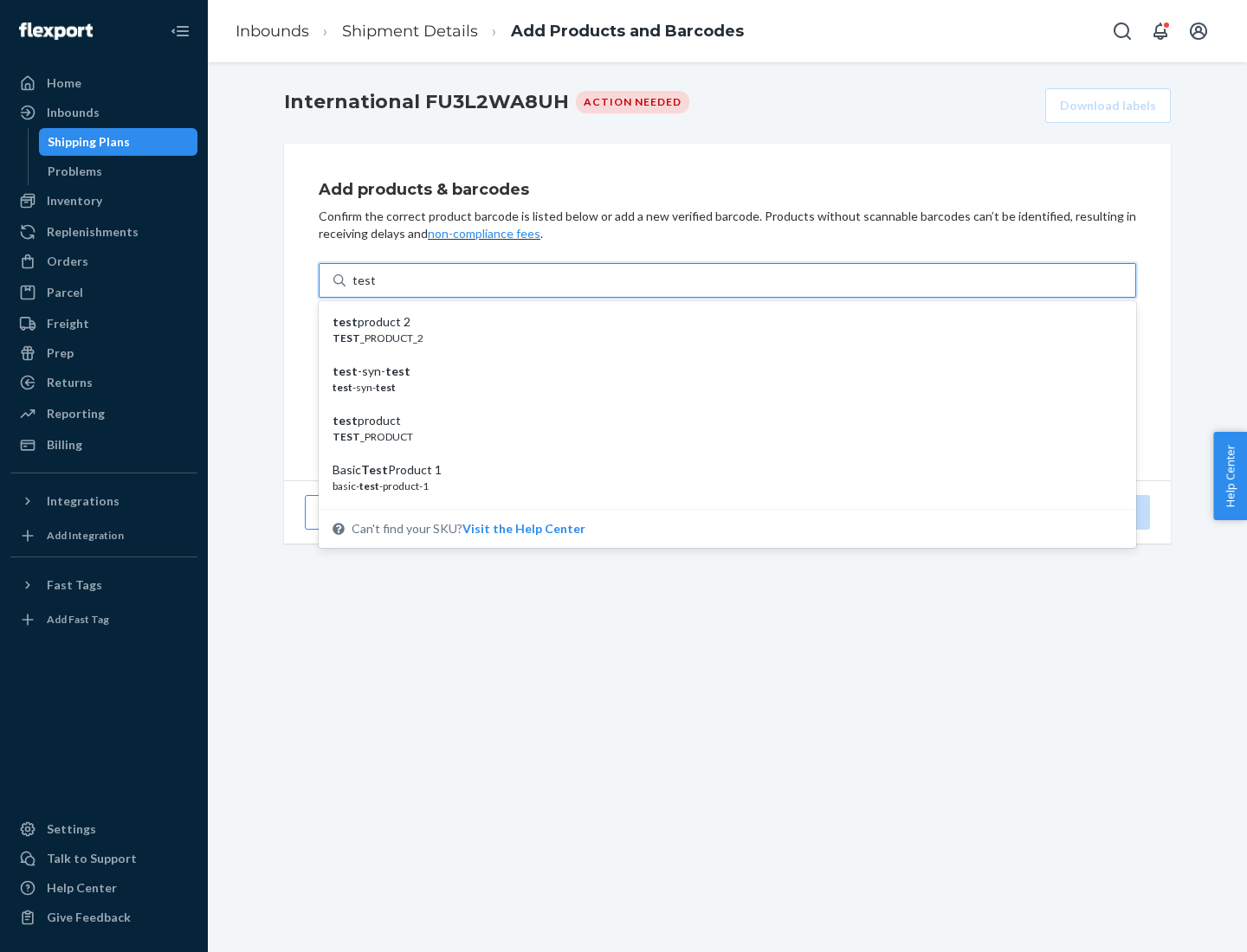
scroll to position [65, 0]
click at [721, 405] on div "Basic Test Product 1" at bounding box center [721, 405] width 776 height 18
click at [375, 289] on input "test" at bounding box center [363, 281] width 22 height 18
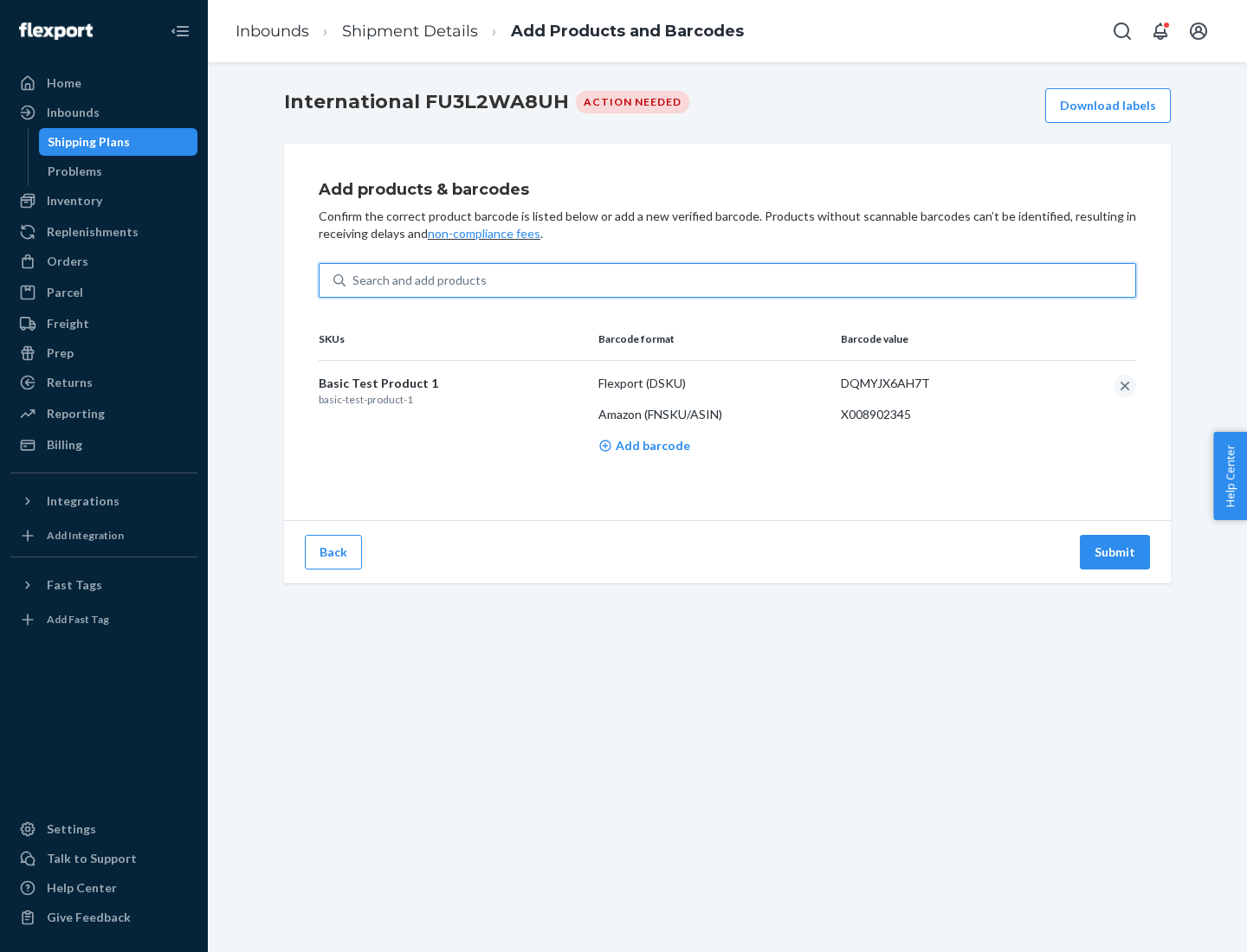
click at [1116, 551] on button "Submit" at bounding box center [1115, 552] width 70 height 35
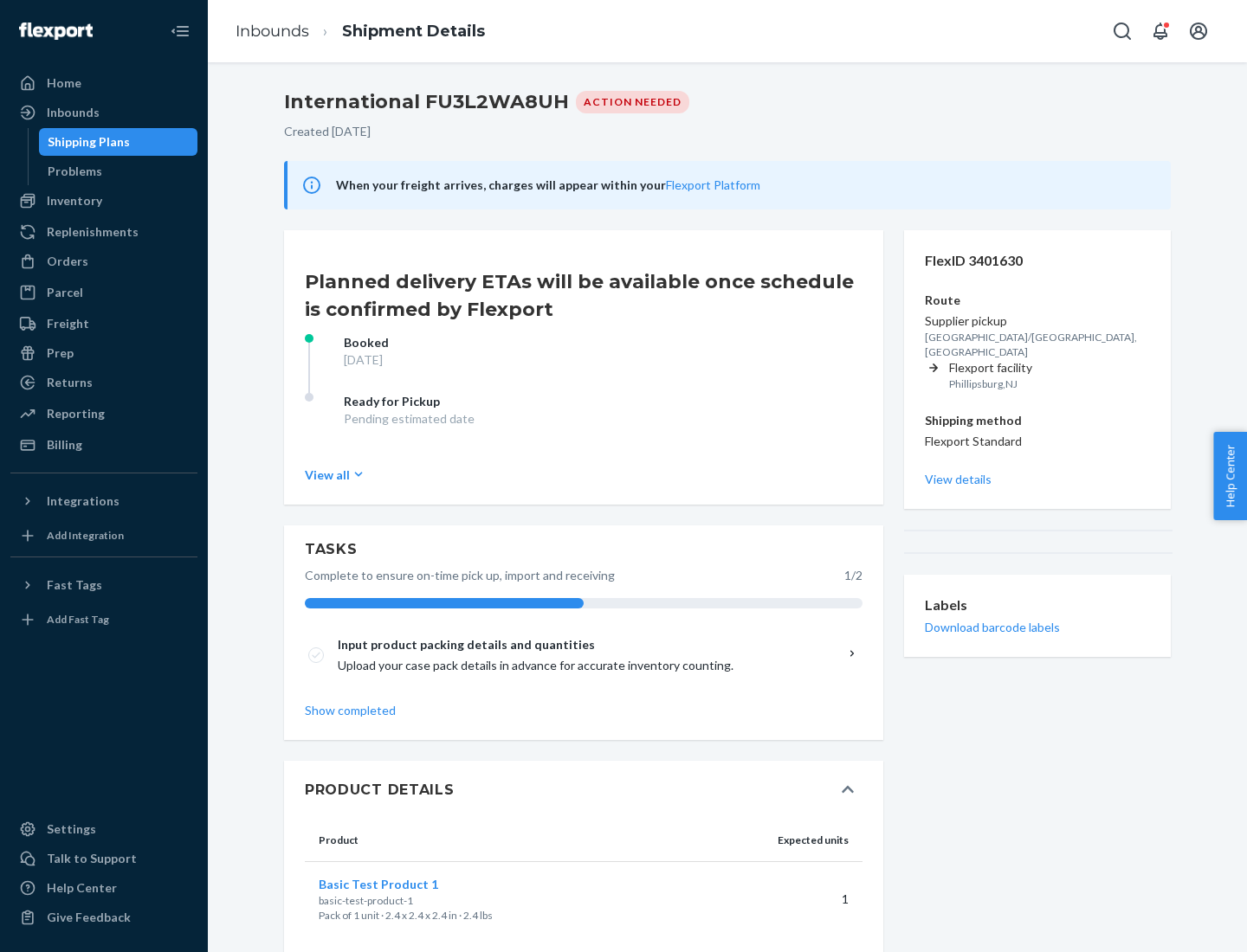
scroll to position [29, 0]
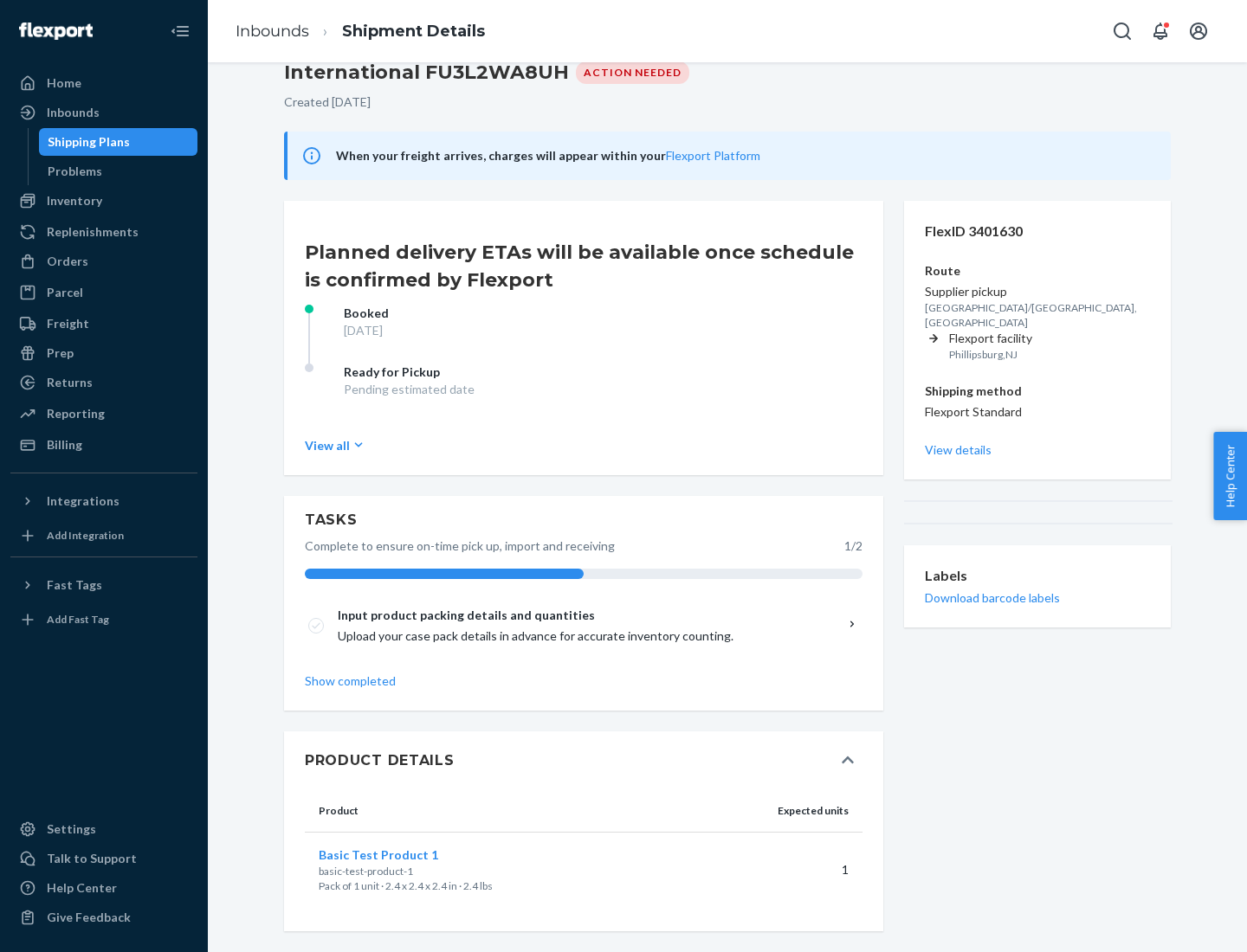
click at [407, 855] on span "Basic Test Product 1" at bounding box center [378, 855] width 120 height 15
